Goal: Task Accomplishment & Management: Manage account settings

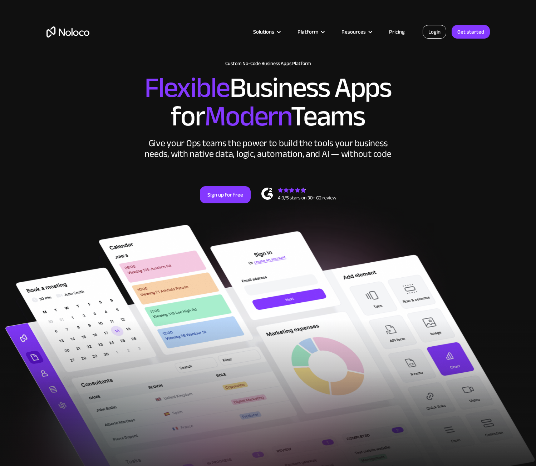
click at [441, 27] on link "Login" at bounding box center [435, 32] width 24 height 14
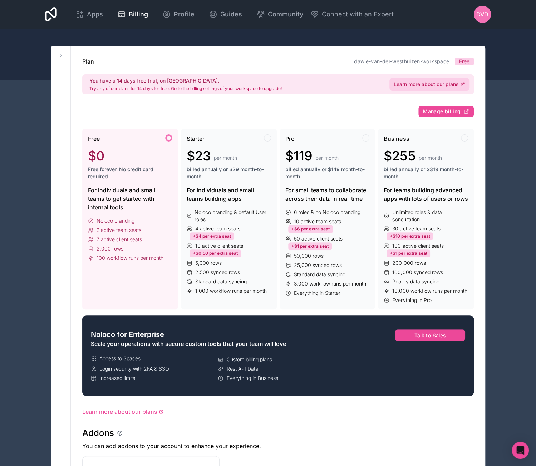
click at [425, 84] on span "Learn more about our plans" at bounding box center [426, 84] width 65 height 7
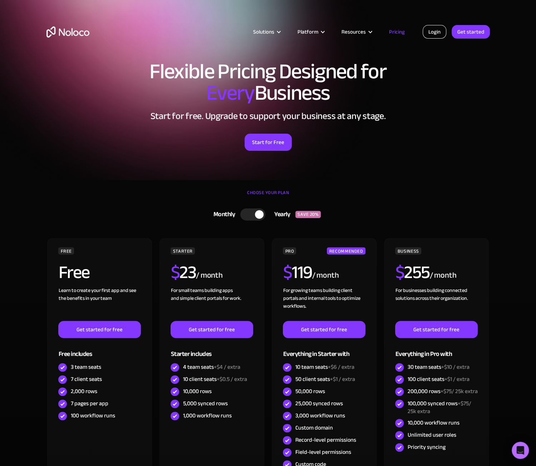
click at [430, 34] on link "Login" at bounding box center [435, 32] width 24 height 14
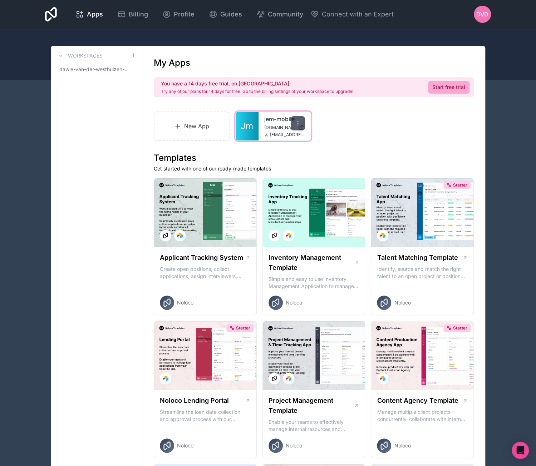
click at [299, 123] on icon at bounding box center [298, 123] width 6 height 6
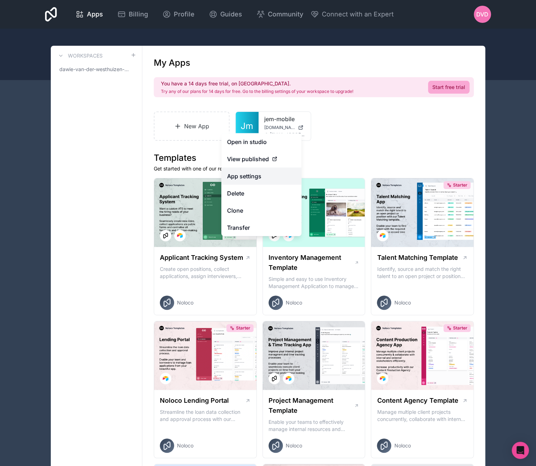
click at [262, 177] on link "App settings" at bounding box center [261, 176] width 80 height 17
click at [262, 178] on link "App settings" at bounding box center [261, 176] width 80 height 17
